Goal: Navigation & Orientation: Find specific page/section

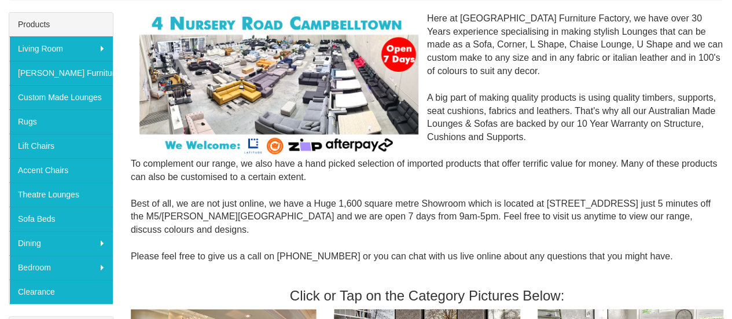
scroll to position [178, 0]
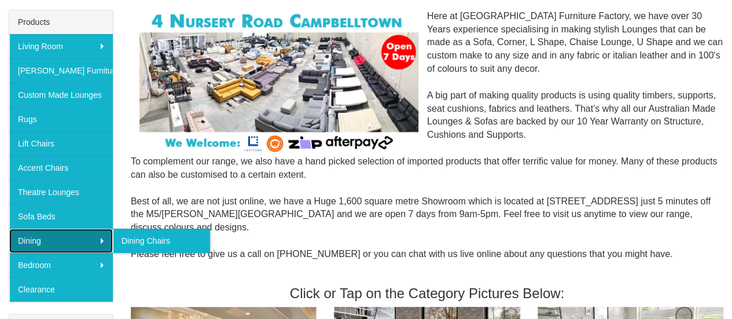
click at [54, 246] on link "Dining" at bounding box center [61, 240] width 104 height 24
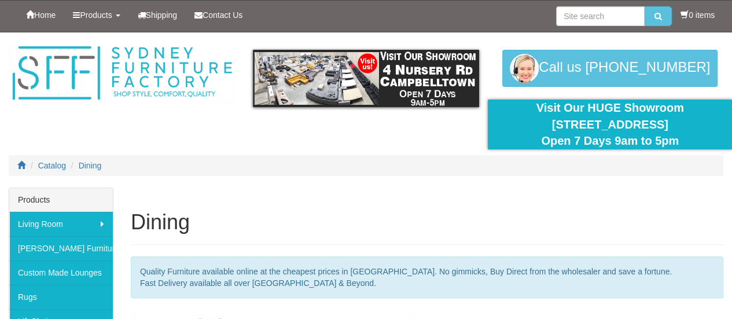
click at [362, 181] on div "Catalog Dining" at bounding box center [366, 171] width 732 height 32
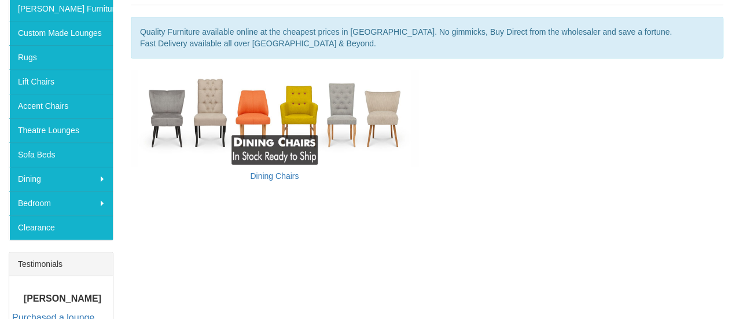
scroll to position [279, 0]
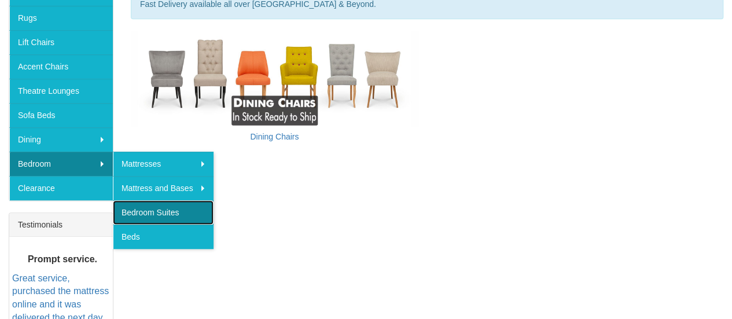
click at [142, 208] on link "Bedroom Suites" at bounding box center [163, 212] width 101 height 24
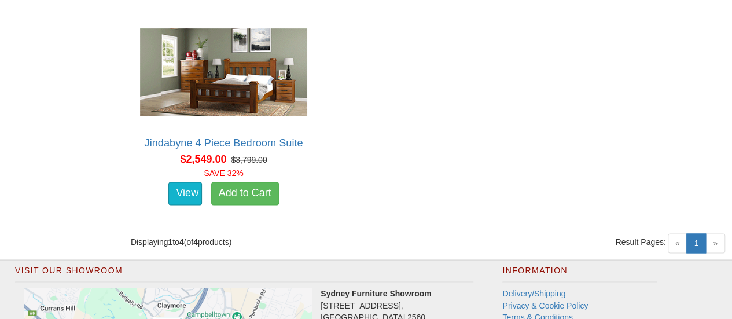
scroll to position [836, 0]
